Goal: Information Seeking & Learning: Find specific fact

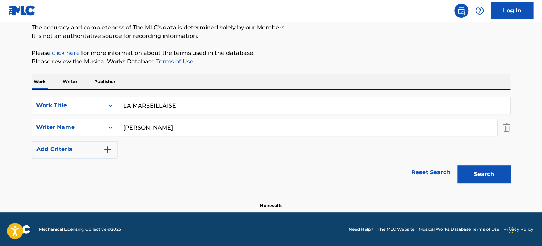
scroll to position [61, 0]
drag, startPoint x: 181, startPoint y: 128, endPoint x: 82, endPoint y: 118, distance: 100.0
click at [98, 119] on div "SearchWithCriteriabe05c956-51f6-4af9-8e0b-bf9d4bbde395 Writer Name [PERSON_NAME]" at bounding box center [271, 128] width 479 height 18
paste input "[PERSON_NAME]"
click at [492, 179] on button "Search" at bounding box center [483, 174] width 53 height 18
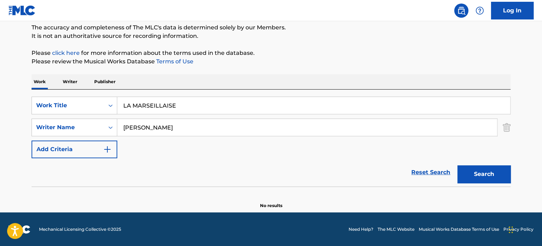
click at [490, 183] on div "Search" at bounding box center [482, 172] width 57 height 28
click at [475, 176] on button "Search" at bounding box center [483, 174] width 53 height 18
drag, startPoint x: 176, startPoint y: 131, endPoint x: 65, endPoint y: 128, distance: 111.2
click at [91, 129] on div "SearchWithCriteriabe05c956-51f6-4af9-8e0b-bf9d4bbde395 Writer Name [PERSON_NAME]" at bounding box center [271, 128] width 479 height 18
paste input "[PERSON_NAME]"
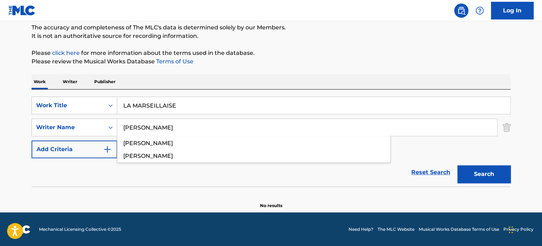
type input "[PERSON_NAME]"
click at [490, 174] on button "Search" at bounding box center [483, 174] width 53 height 18
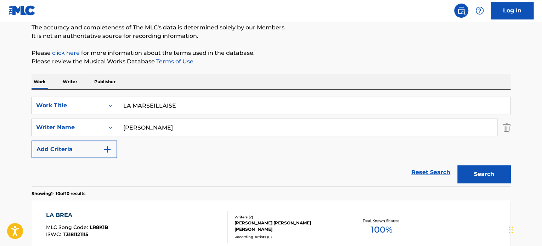
click at [257, 221] on div "[PERSON_NAME] [PERSON_NAME] [PERSON_NAME]" at bounding box center [287, 226] width 107 height 13
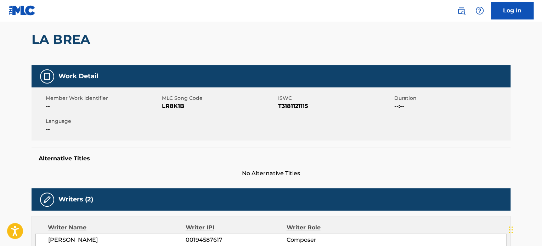
scroll to position [177, 0]
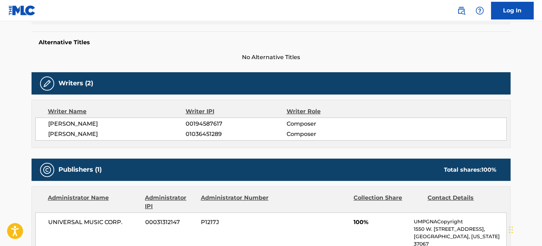
click at [108, 136] on span "[PERSON_NAME]" at bounding box center [116, 134] width 137 height 8
click at [79, 139] on div "[PERSON_NAME] 00194587617 Composer [PERSON_NAME] 01036451289 Composer" at bounding box center [270, 129] width 471 height 23
click at [87, 133] on span "[PERSON_NAME]" at bounding box center [116, 134] width 137 height 8
copy span "[PERSON_NAME]"
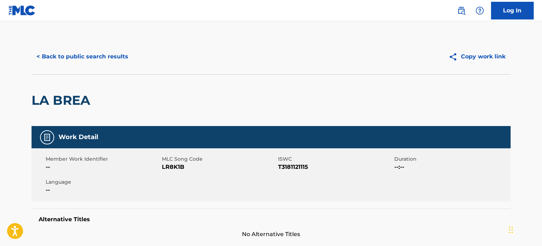
scroll to position [0, 0]
click at [79, 53] on button "< Back to public search results" at bounding box center [83, 57] width 102 height 18
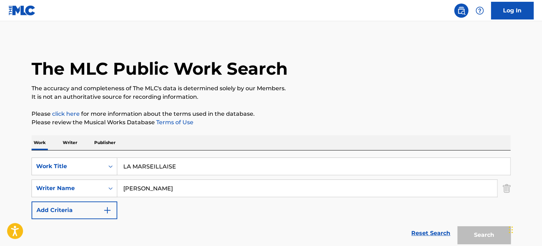
scroll to position [61, 0]
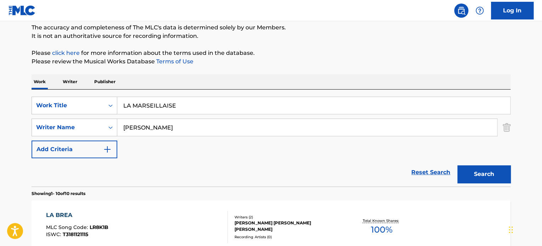
drag, startPoint x: 207, startPoint y: 106, endPoint x: 43, endPoint y: 93, distance: 164.5
click at [96, 97] on div "SearchWithCriteriac7cacf7c-388b-4298-b9f6-51dda3ff0445 Work Title LA MARSEILLAI…" at bounding box center [271, 106] width 479 height 18
paste input "Acabo de Llegar"
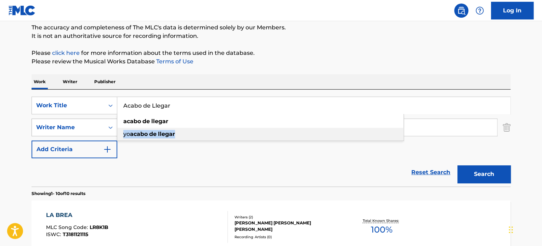
click at [81, 123] on div "SearchWithCriteriac7cacf7c-388b-4298-b9f6-51dda3ff0445 Work Title Acabo de Lleg…" at bounding box center [271, 128] width 479 height 62
paste input "[PERSON_NAME] [PERSON_NAME]"
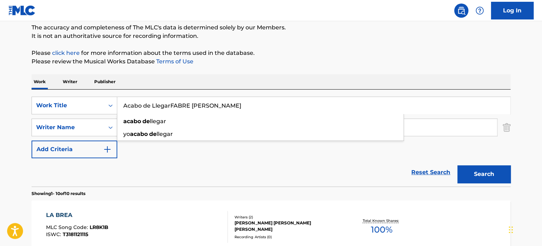
click at [159, 174] on div "Reset Search Search" at bounding box center [271, 172] width 479 height 28
type input "Acabo de Llegar"
drag, startPoint x: 161, startPoint y: 172, endPoint x: 192, endPoint y: 119, distance: 61.4
click at [162, 171] on div "Reset Search Search" at bounding box center [271, 172] width 479 height 28
click at [193, 117] on div "SearchWithCriteriac7cacf7c-388b-4298-b9f6-51dda3ff0445 Work Title Acabo de Lleg…" at bounding box center [271, 128] width 479 height 62
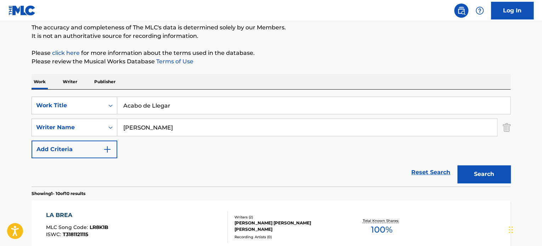
drag, startPoint x: 203, startPoint y: 126, endPoint x: 0, endPoint y: 113, distance: 203.6
paste input "[PERSON_NAME]"
type input "[PERSON_NAME] [PERSON_NAME]"
click at [501, 176] on button "Search" at bounding box center [483, 174] width 53 height 18
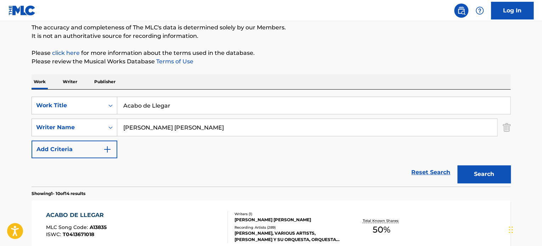
scroll to position [120, 0]
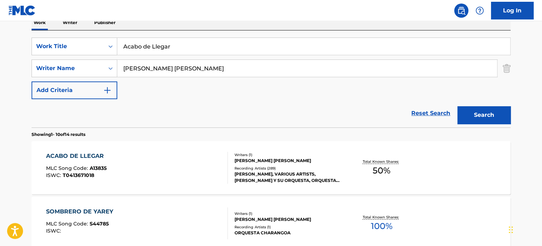
click at [262, 166] on div "Recording Artists ( 289 )" at bounding box center [287, 168] width 107 height 5
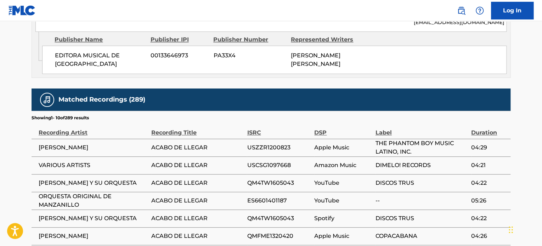
scroll to position [254, 0]
